Goal: Find contact information: Find contact information

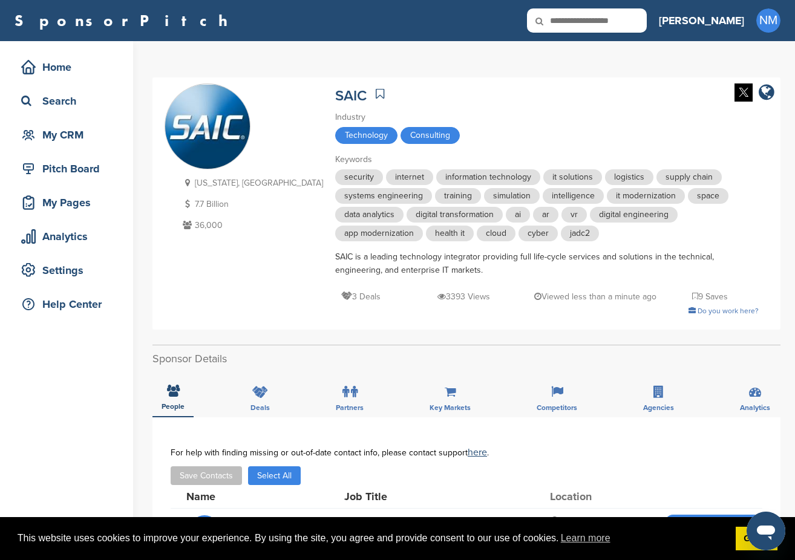
click at [568, 22] on icon at bounding box center [547, 20] width 41 height 25
click at [647, 24] on input "text" at bounding box center [587, 20] width 120 height 24
type input "***"
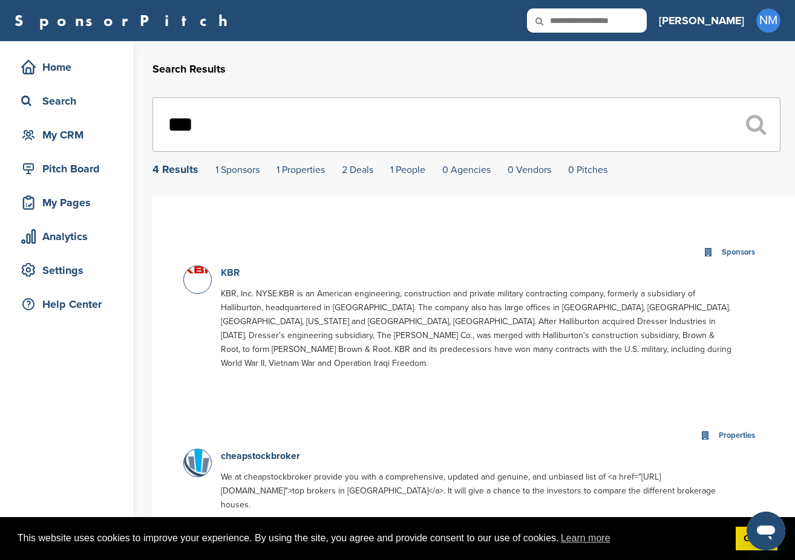
click at [234, 275] on link "KBR" at bounding box center [230, 273] width 19 height 12
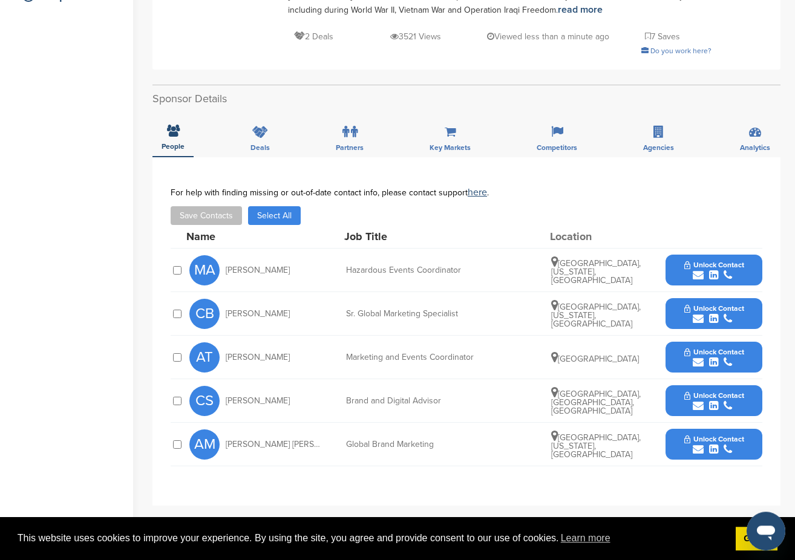
scroll to position [310, 0]
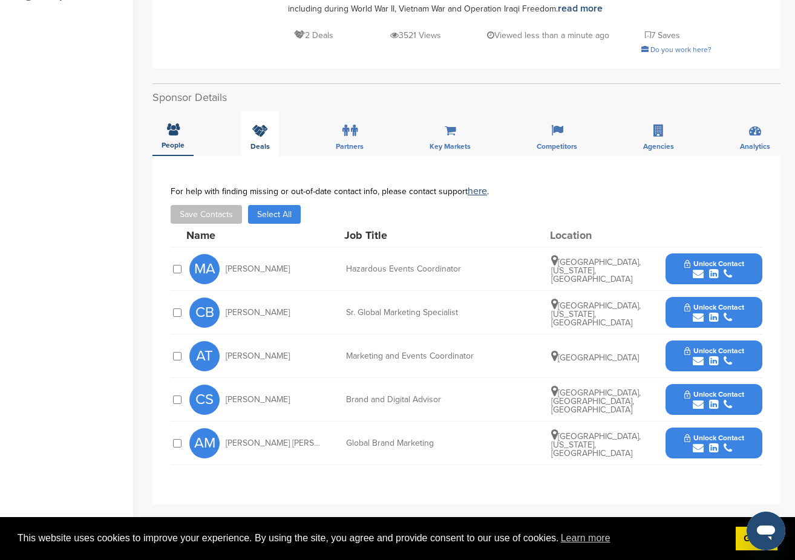
click at [275, 122] on div "Deals" at bounding box center [260, 133] width 38 height 45
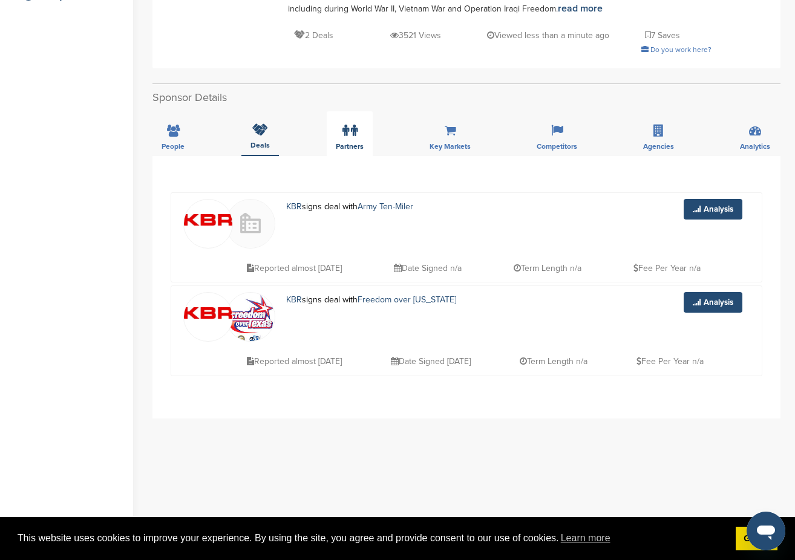
click at [355, 126] on label at bounding box center [349, 131] width 15 height 24
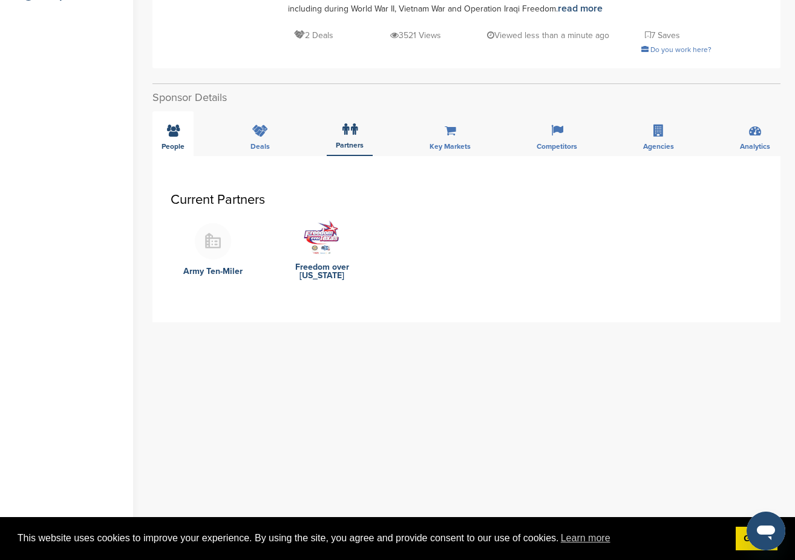
click at [183, 143] on span "People" at bounding box center [173, 146] width 23 height 7
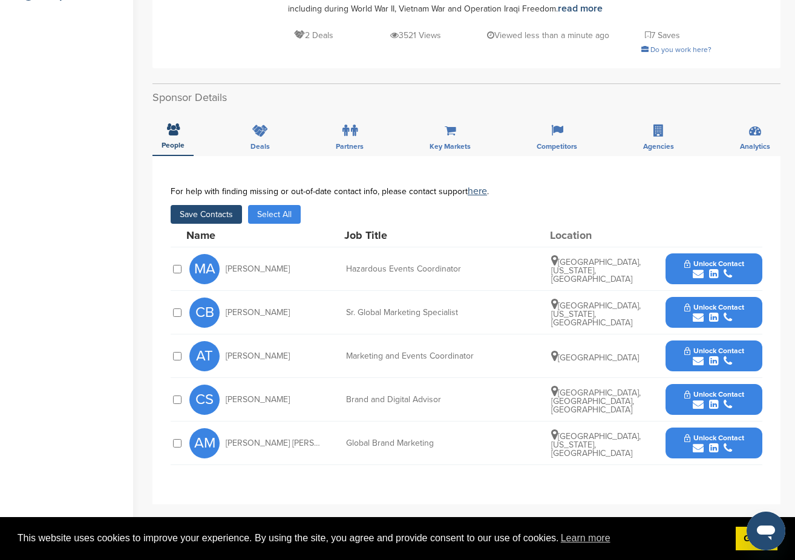
click at [735, 269] on div "submit" at bounding box center [714, 274] width 60 height 11
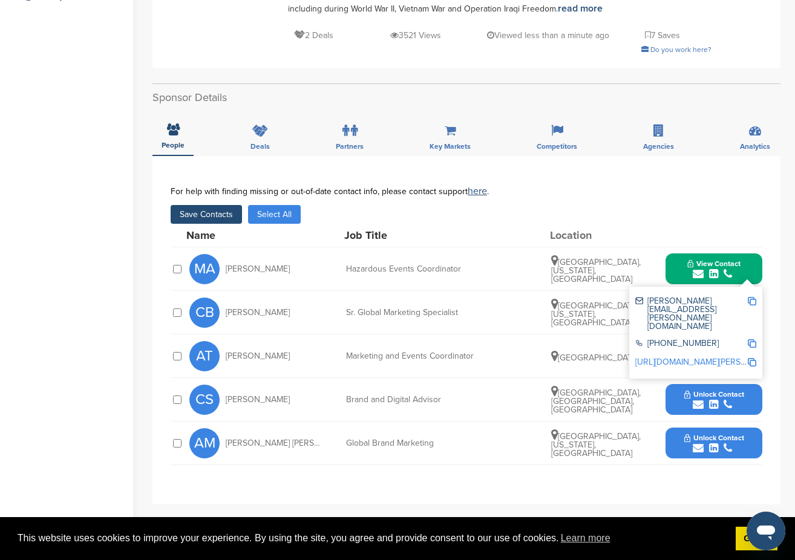
click at [737, 443] on div "submit" at bounding box center [714, 448] width 60 height 11
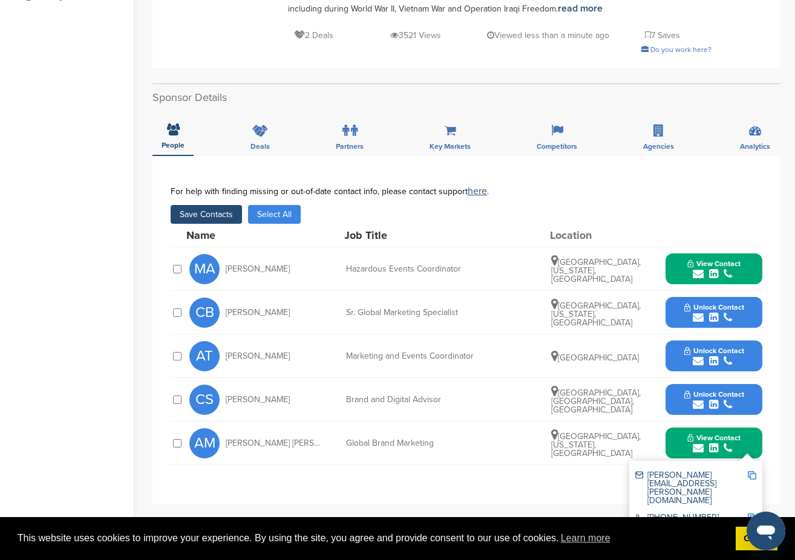
click at [739, 312] on div "submit" at bounding box center [714, 317] width 60 height 11
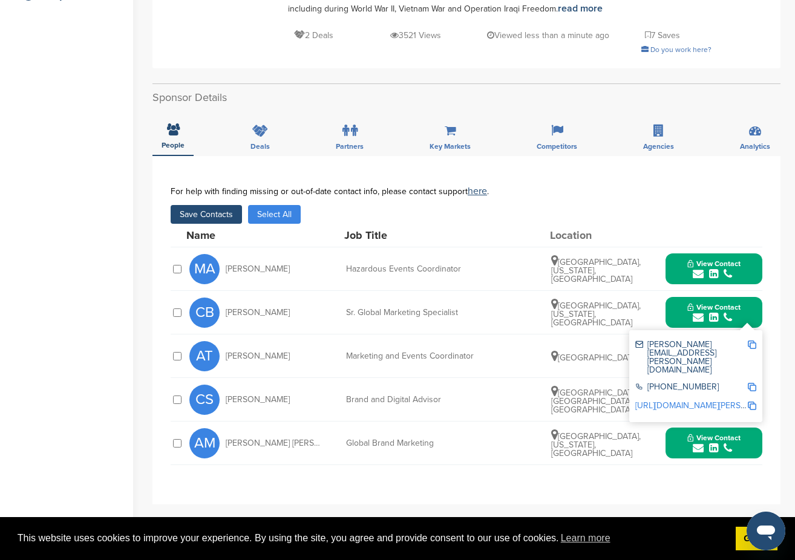
click at [216, 206] on button "Save Contacts" at bounding box center [206, 214] width 71 height 19
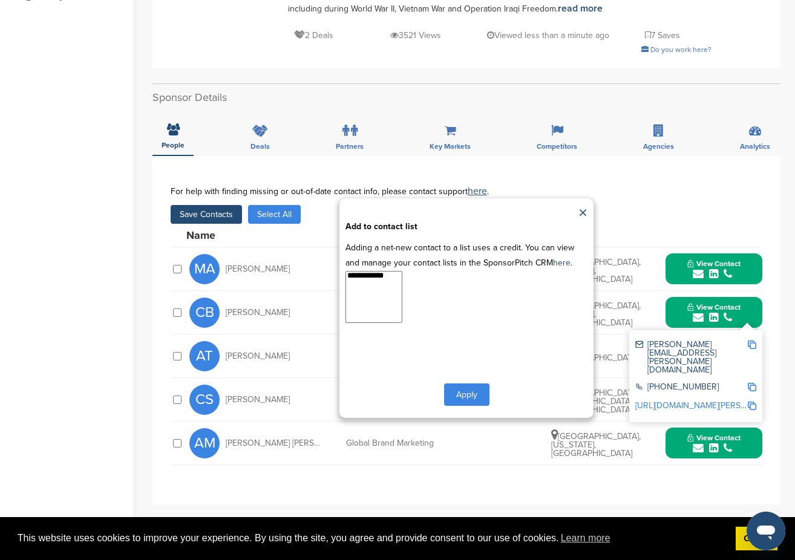
select select "**********"
click at [371, 272] on option "**********" at bounding box center [370, 278] width 48 height 12
click at [470, 387] on button "Apply" at bounding box center [466, 395] width 45 height 22
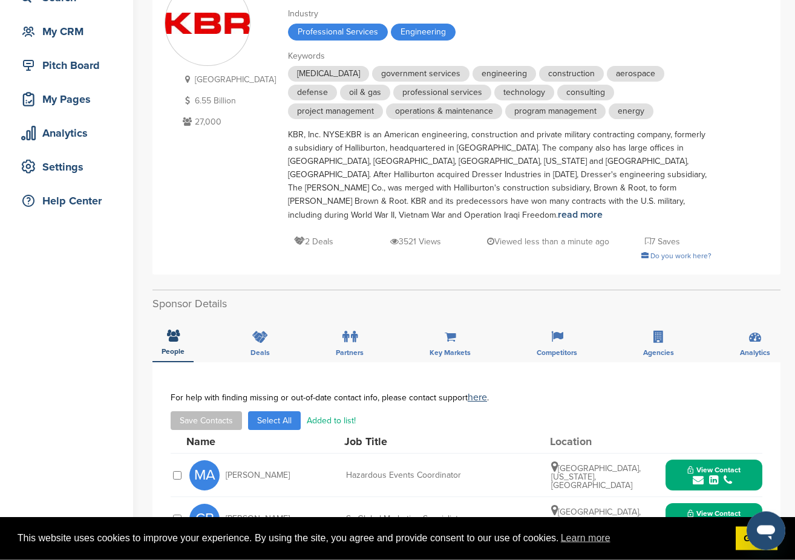
scroll to position [0, 0]
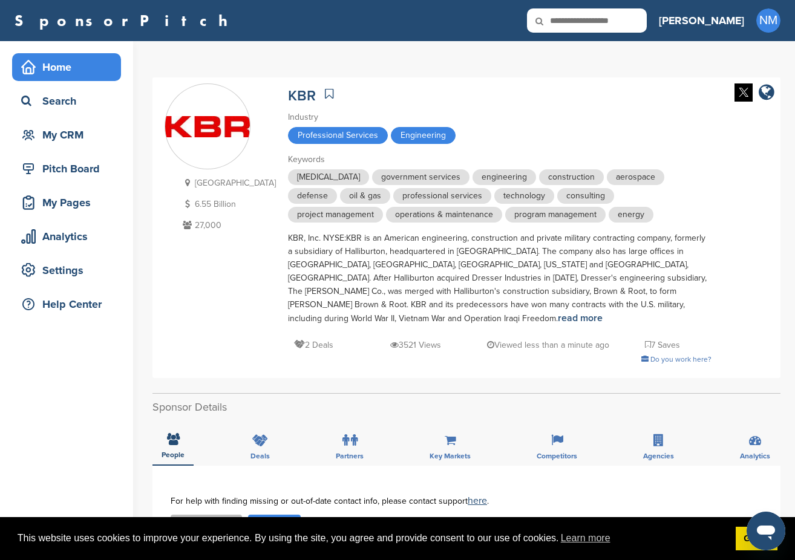
click at [76, 72] on div "Home" at bounding box center [69, 67] width 103 height 22
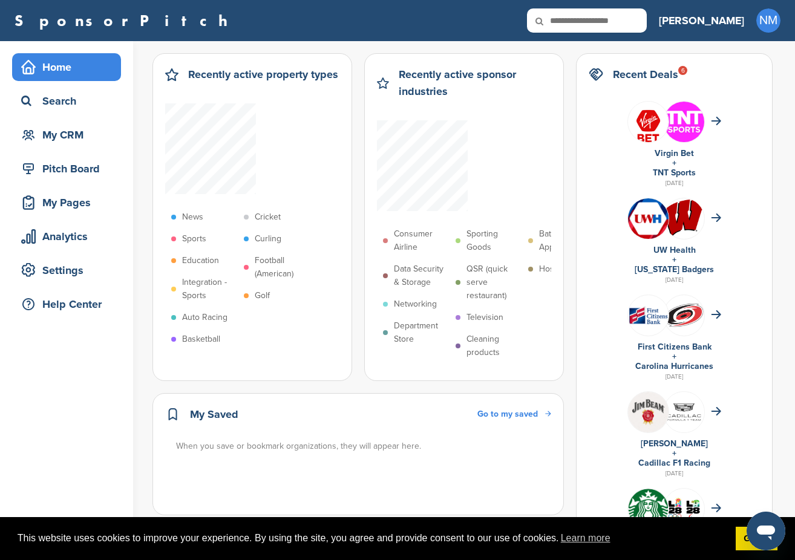
click at [59, 177] on div "Pitch Board" at bounding box center [69, 169] width 103 height 22
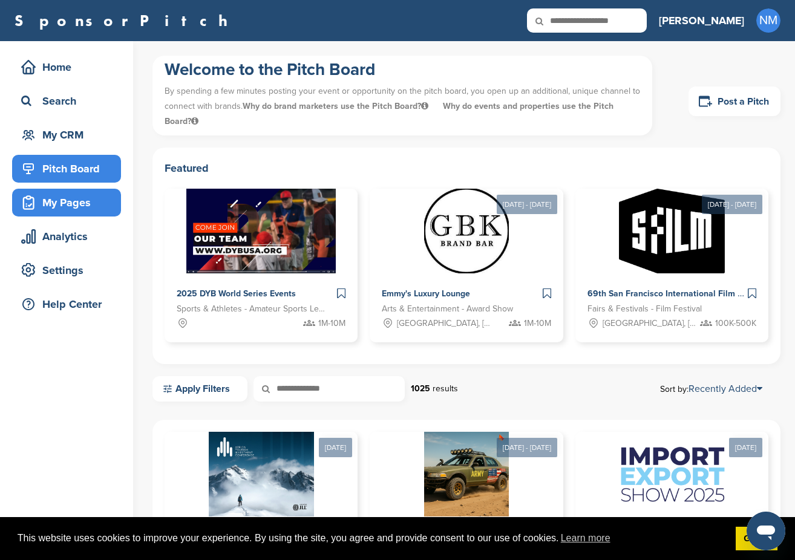
click at [61, 207] on div "My Pages" at bounding box center [69, 203] width 103 height 22
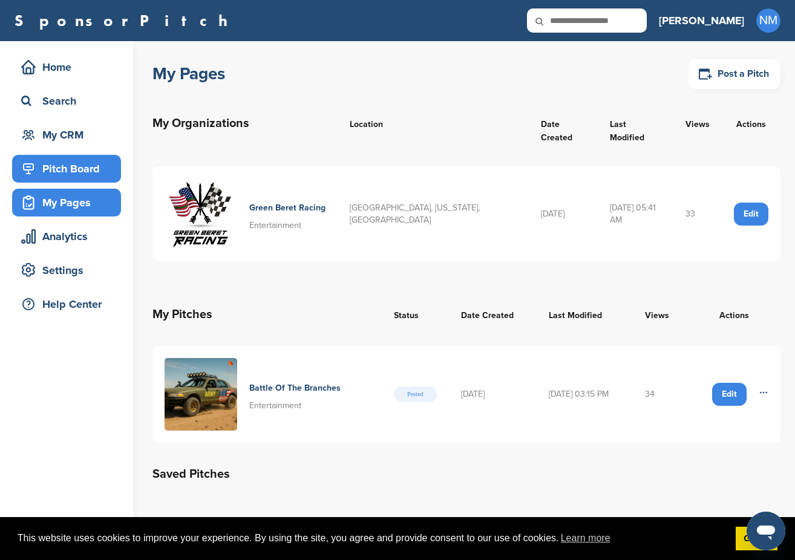
click at [71, 160] on div "Pitch Board" at bounding box center [69, 169] width 103 height 22
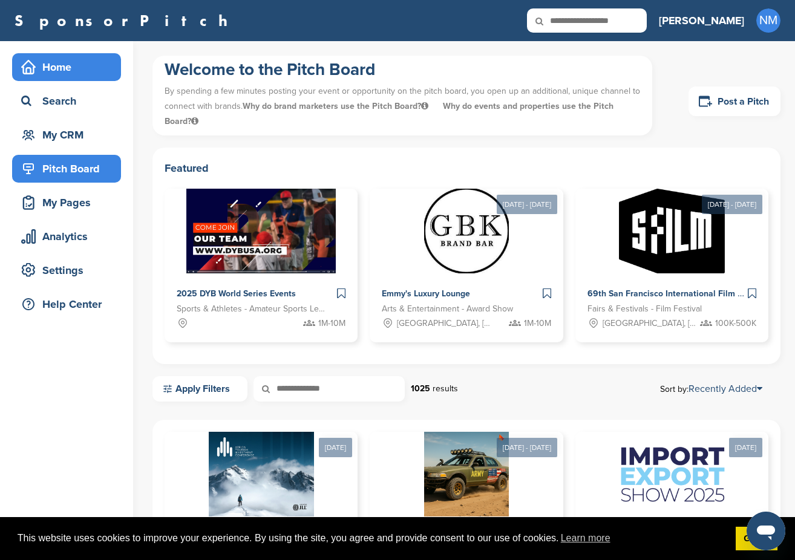
click at [67, 64] on div "Home" at bounding box center [69, 67] width 103 height 22
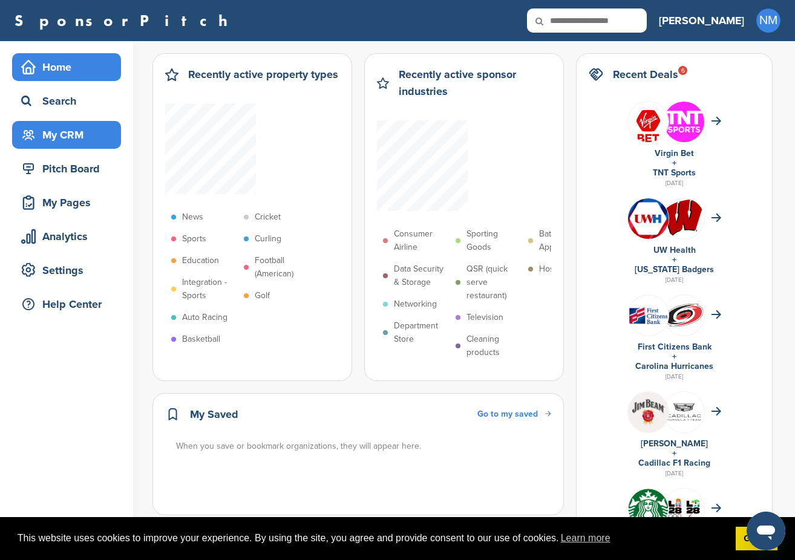
click at [62, 131] on div "My CRM" at bounding box center [69, 135] width 103 height 22
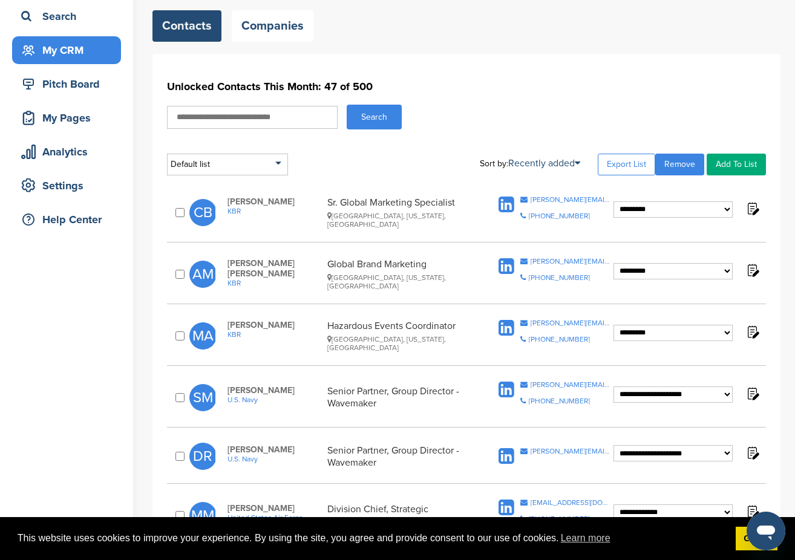
scroll to position [87, 0]
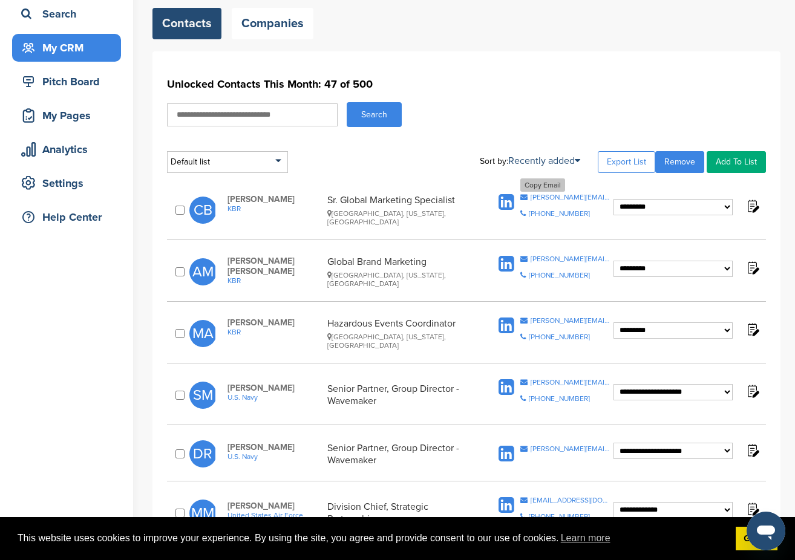
click at [554, 200] on div "cristine.burgos@kbr.com" at bounding box center [571, 197] width 80 height 7
click at [557, 260] on div "amanda.mark@kbr.com" at bounding box center [571, 258] width 80 height 7
click at [576, 319] on div "maggie.arndt@kbr.com" at bounding box center [571, 320] width 80 height 7
click at [70, 19] on div "Search" at bounding box center [69, 14] width 103 height 22
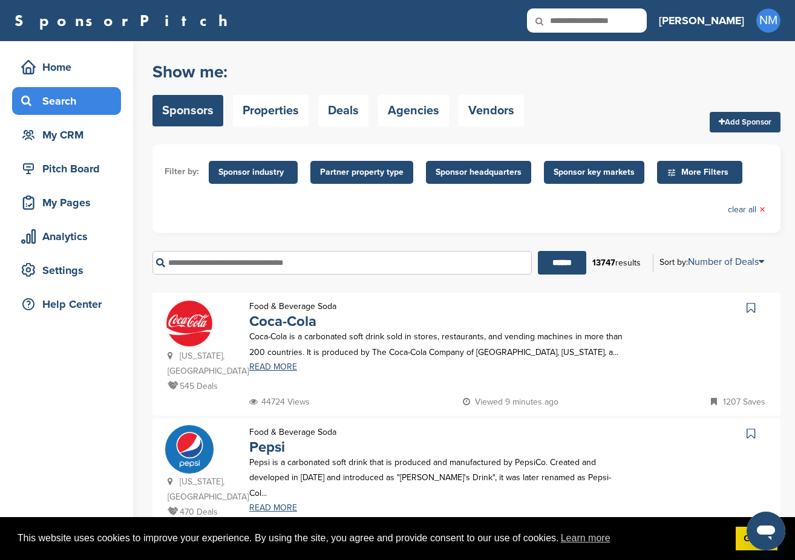
click at [644, 36] on div "SponsorPitch Home Search My CRM Pitch Board My Pages Analytics Settings Help Ce…" at bounding box center [397, 20] width 795 height 41
click at [647, 21] on input "text" at bounding box center [587, 20] width 120 height 24
paste input "**********"
type input "**********"
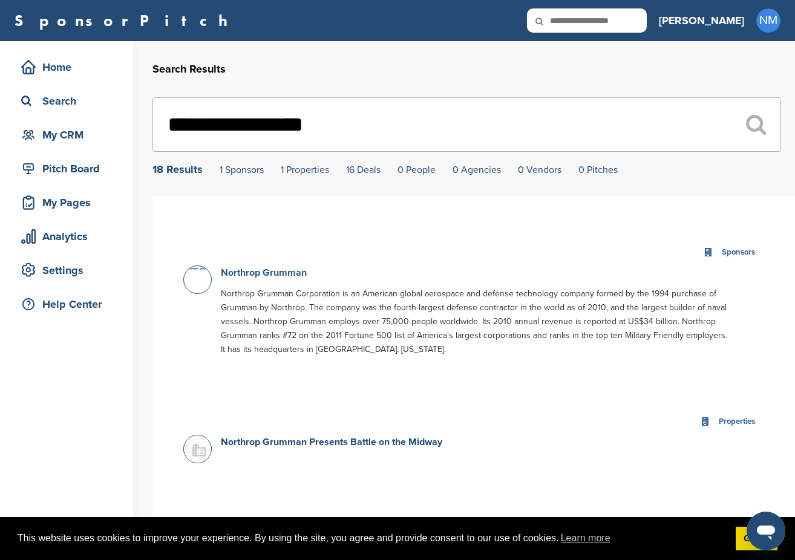
click at [270, 278] on link "Northrop Grumman" at bounding box center [264, 273] width 86 height 12
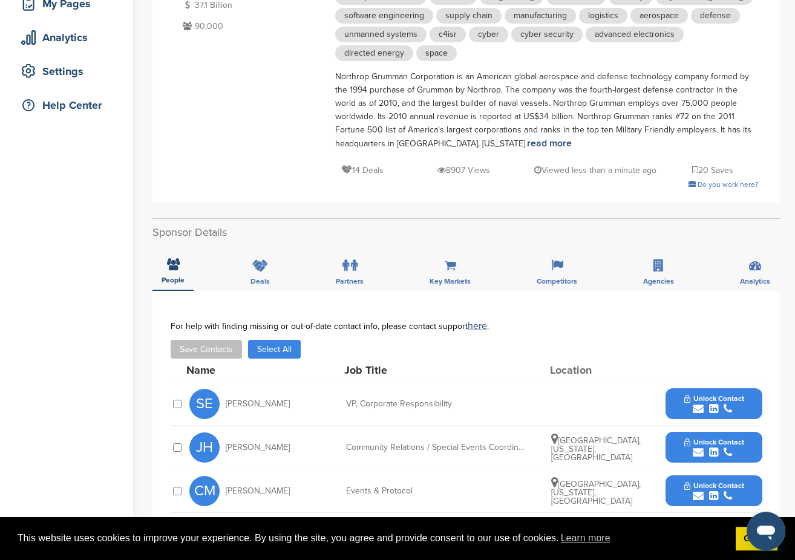
scroll to position [358, 0]
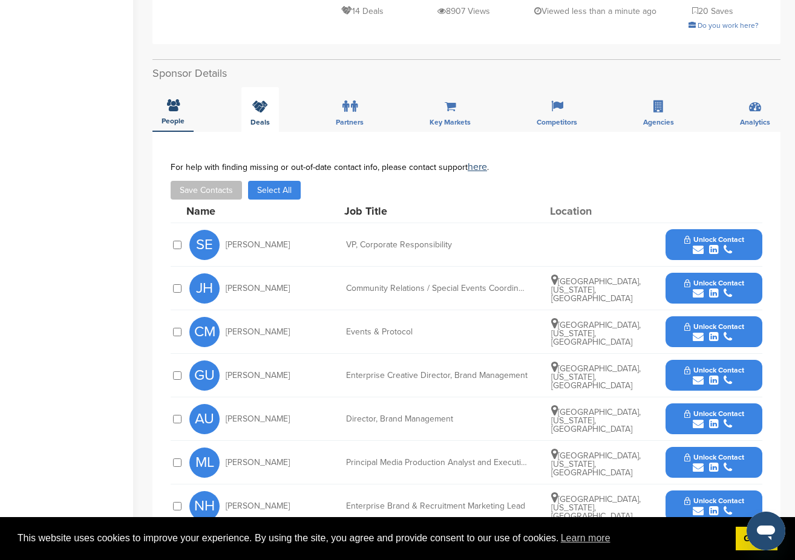
click at [267, 107] on icon at bounding box center [260, 106] width 16 height 12
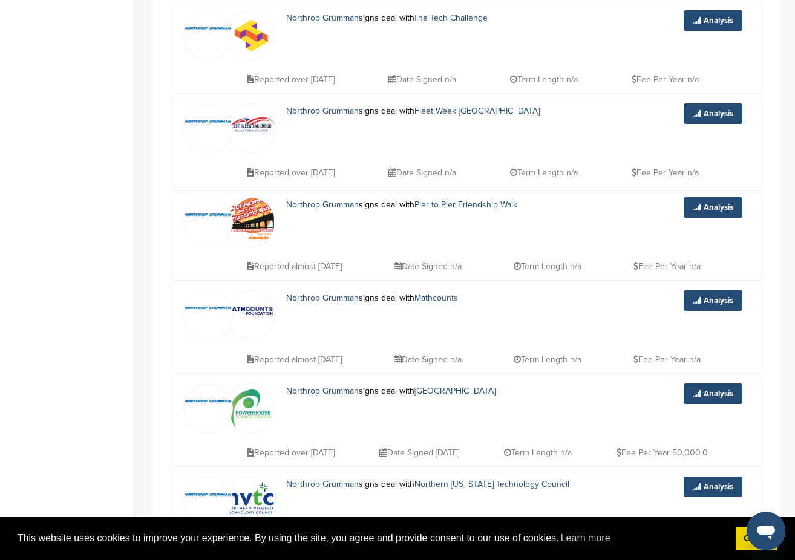
scroll to position [0, 0]
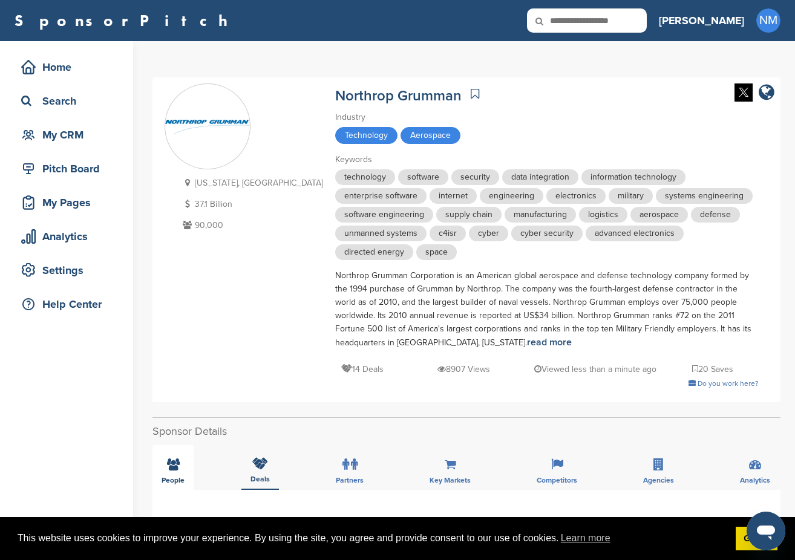
click at [183, 477] on span "People" at bounding box center [173, 480] width 23 height 7
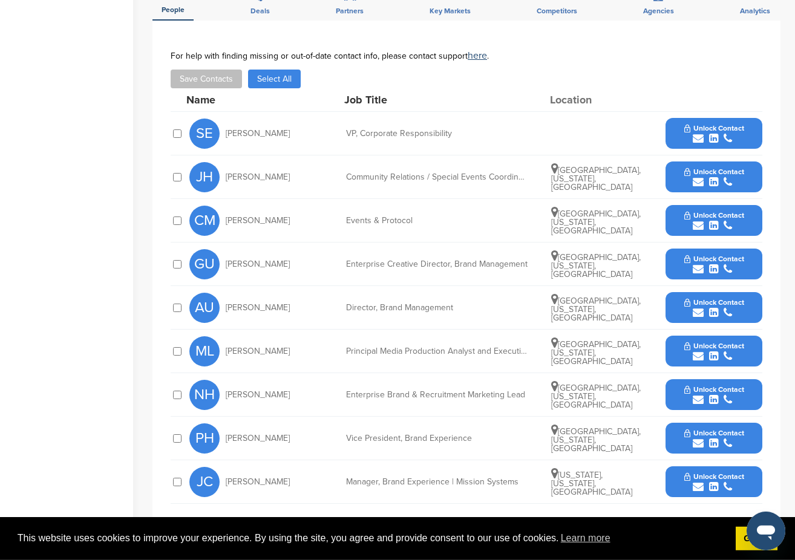
scroll to position [484, 0]
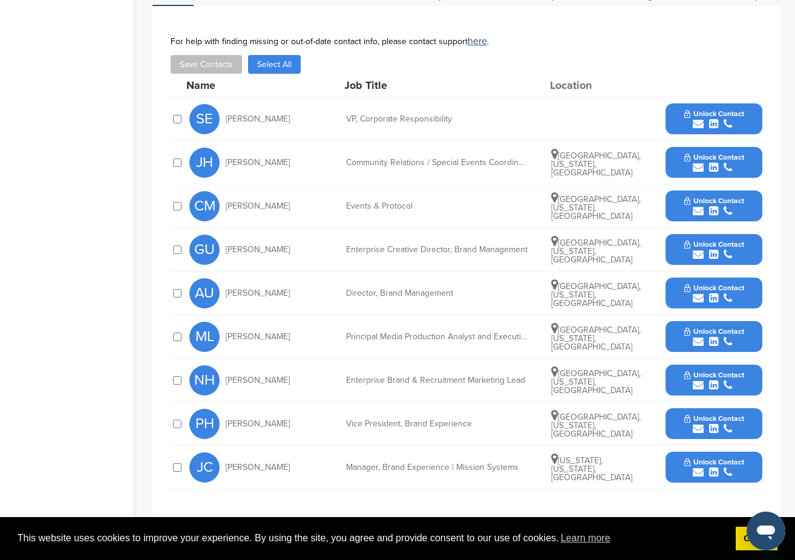
click at [725, 166] on icon "submit" at bounding box center [728, 167] width 8 height 11
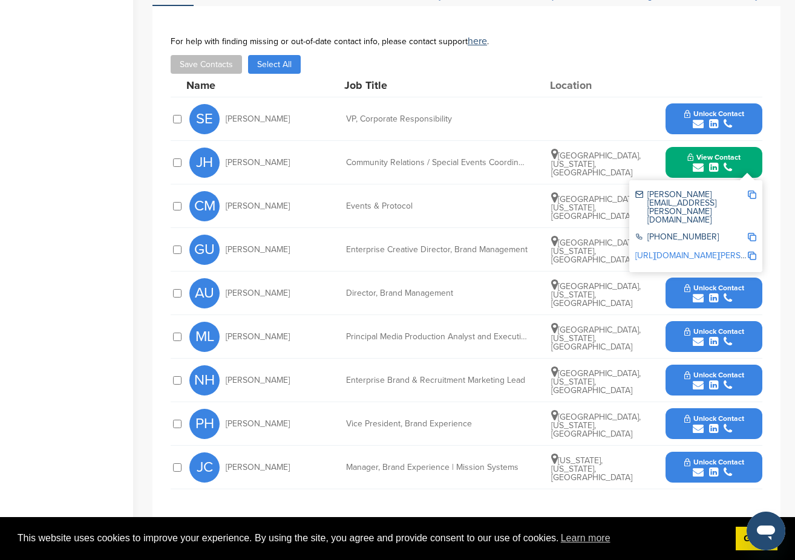
click at [721, 114] on span "Unlock Contact" at bounding box center [714, 114] width 60 height 8
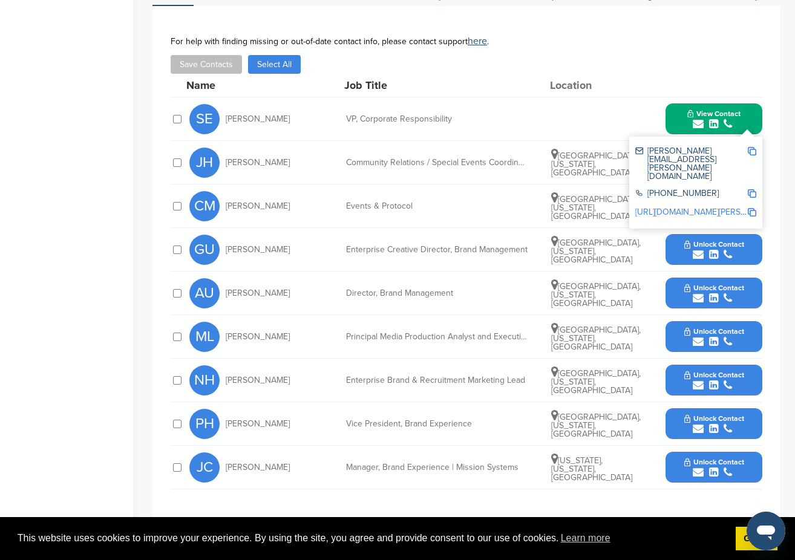
click at [710, 473] on icon "submit" at bounding box center [713, 472] width 9 height 11
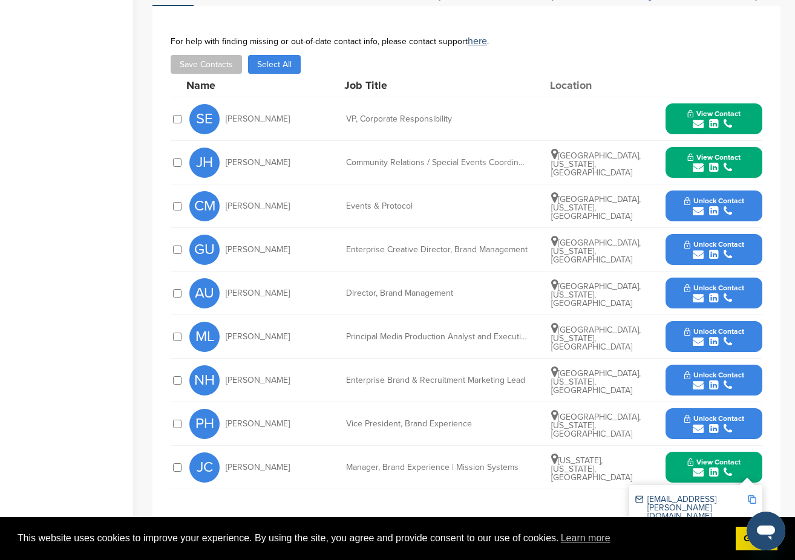
click at [730, 425] on icon "submit" at bounding box center [728, 429] width 8 height 11
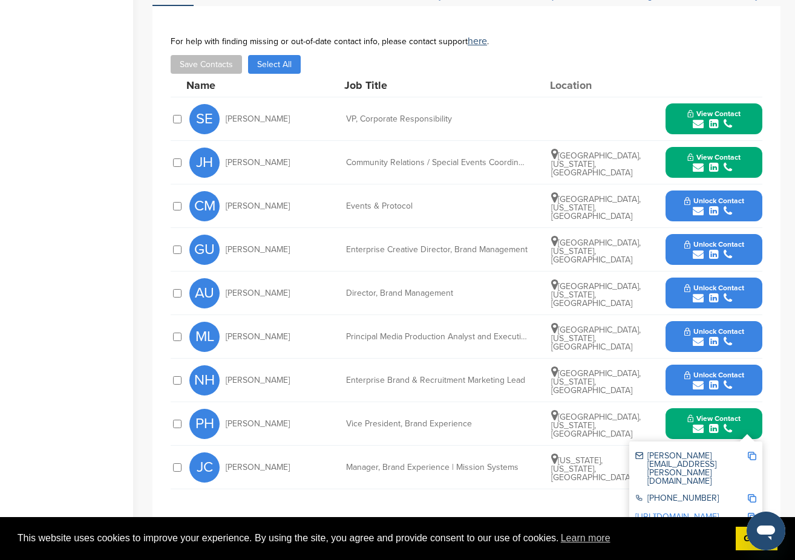
click at [724, 384] on icon "submit" at bounding box center [728, 385] width 8 height 11
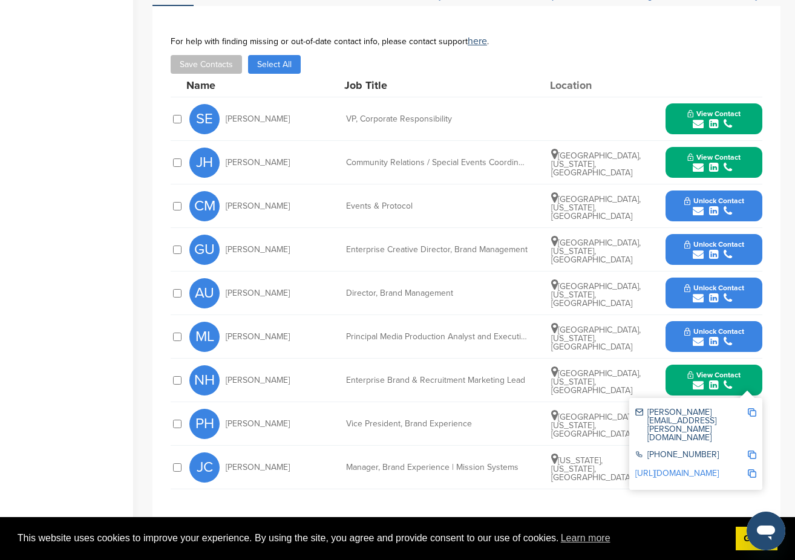
click at [729, 296] on icon "submit" at bounding box center [728, 298] width 8 height 11
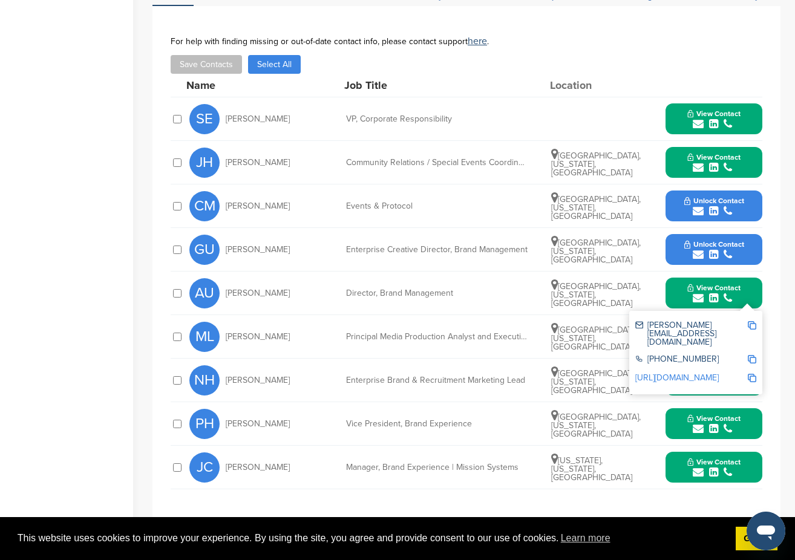
click at [732, 253] on div "submit" at bounding box center [714, 254] width 60 height 11
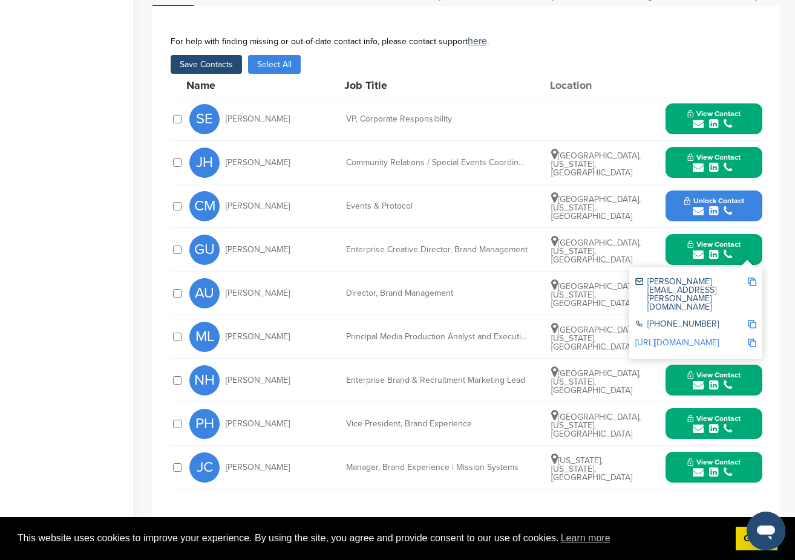
click at [178, 159] on div at bounding box center [177, 163] width 13 height 12
click at [145, 286] on div "Home Search My CRM Pitch Board My Pages Analytics Settings Help Center You have…" at bounding box center [397, 101] width 795 height 1089
click at [772, 283] on div "**********" at bounding box center [466, 267] width 628 height 523
click at [658, 255] on div "GU [PERSON_NAME] Enterprise Creative Director, Brand Management [GEOGRAPHIC_DAT…" at bounding box center [475, 249] width 573 height 43
click at [698, 252] on icon "submit" at bounding box center [698, 254] width 11 height 11
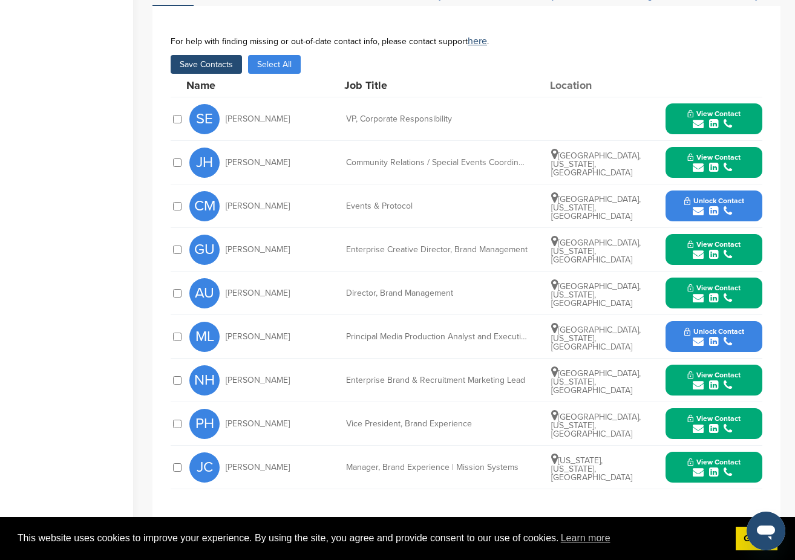
click at [226, 69] on button "Save Contacts" at bounding box center [206, 64] width 71 height 19
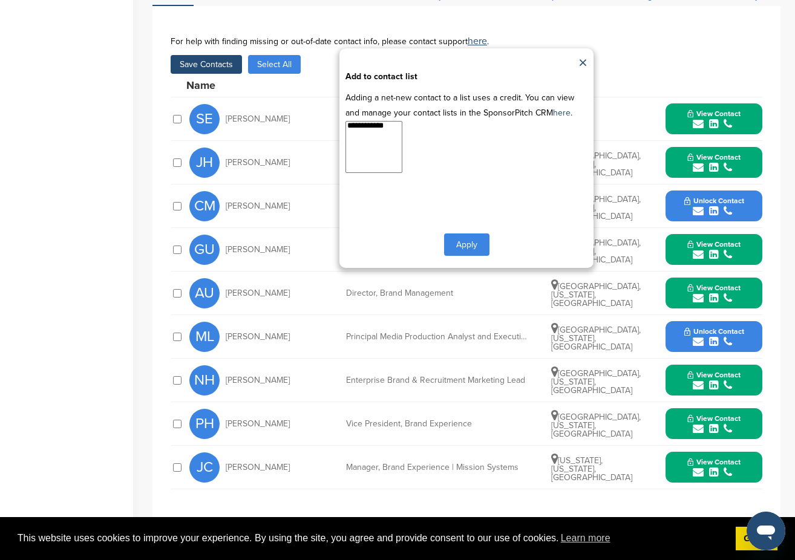
select select "**********"
click at [367, 131] on option "**********" at bounding box center [370, 128] width 48 height 12
click at [467, 246] on button "Apply" at bounding box center [466, 245] width 45 height 22
